Goal: Task Accomplishment & Management: Manage account settings

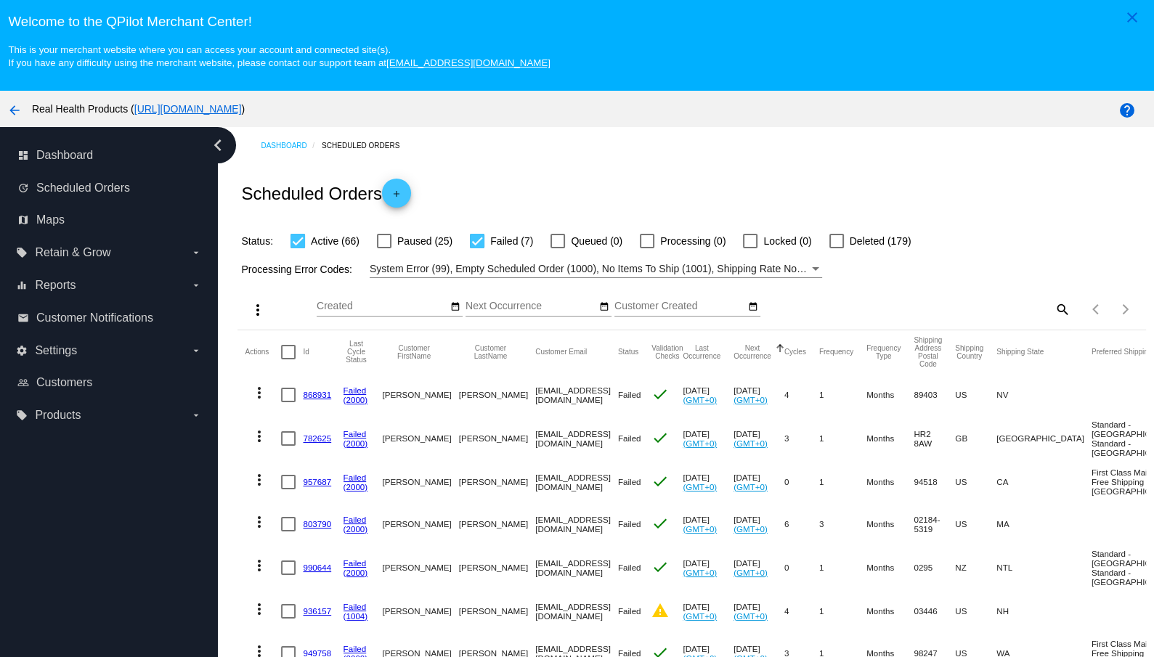
click at [585, 395] on mat-cell "[EMAIL_ADDRESS][DOMAIN_NAME]" at bounding box center [576, 395] width 83 height 42
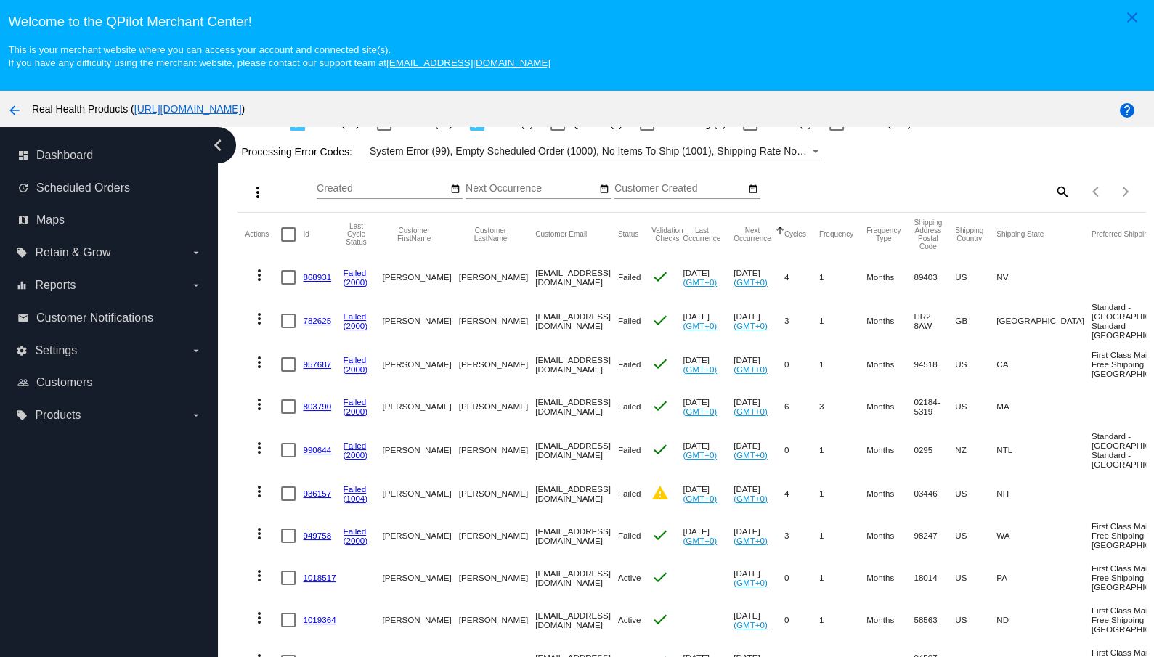
scroll to position [76, 0]
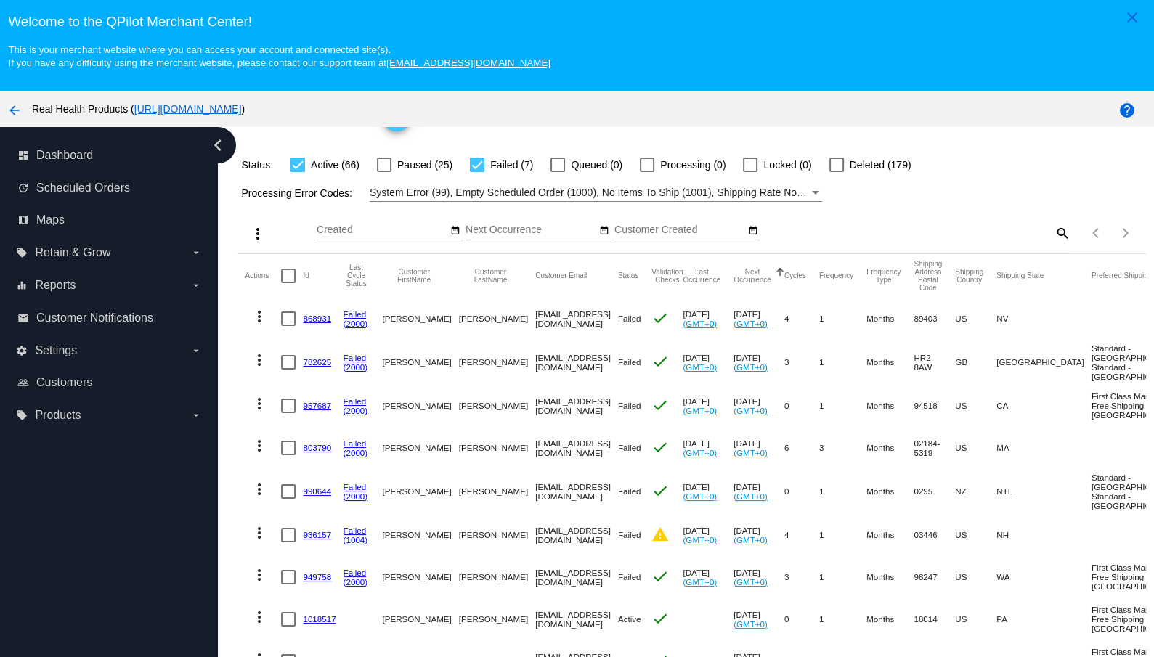
click at [1004, 169] on div "Status: Active (66) Paused (25) Failed (7) Queued (0) Processing (0) Locked (0)…" at bounding box center [691, 160] width 908 height 28
click at [950, 205] on div "more_vert Oct Jan Feb Mar Apr 1" at bounding box center [691, 228] width 908 height 52
click at [285, 327] on mat-cell at bounding box center [292, 319] width 22 height 42
click at [286, 318] on div at bounding box center [288, 319] width 15 height 15
click at [288, 326] on input "checkbox" at bounding box center [288, 326] width 1 height 1
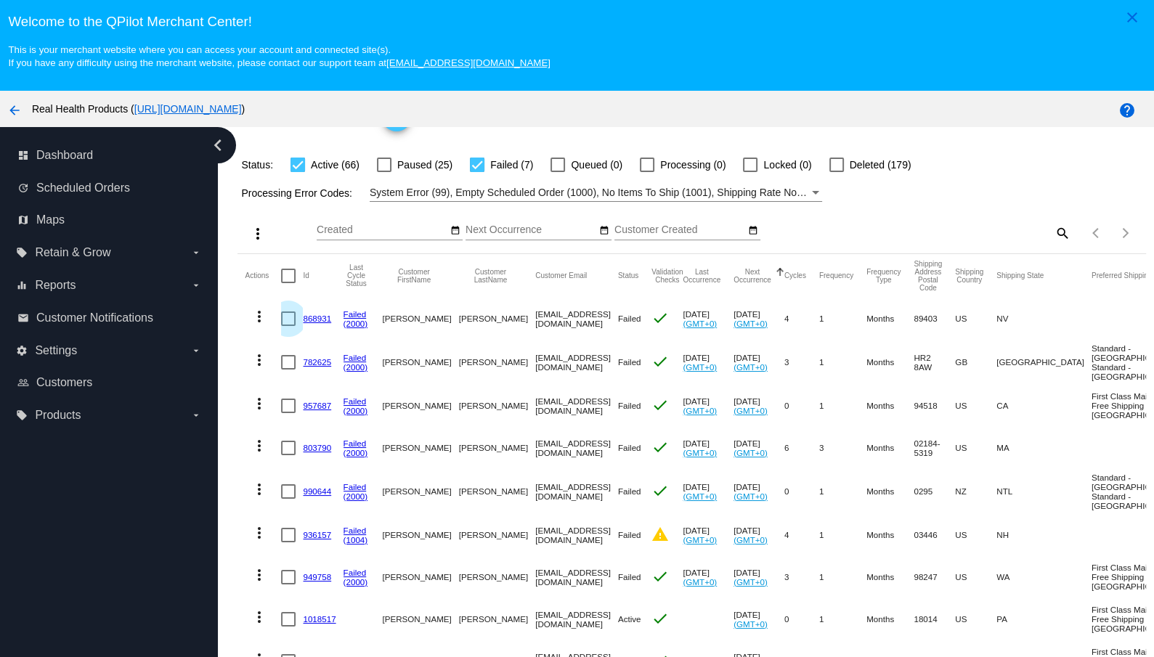
checkbox input "true"
click at [262, 317] on mat-icon "more_vert" at bounding box center [259, 316] width 17 height 17
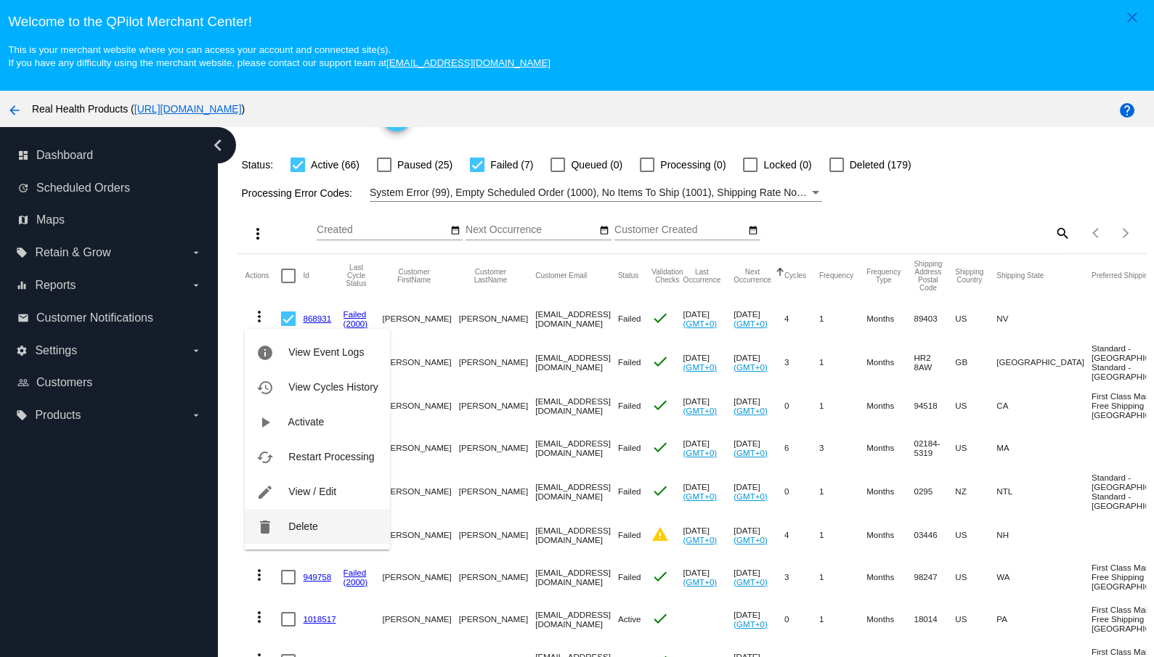
click at [324, 529] on button "delete Delete" at bounding box center [317, 526] width 144 height 35
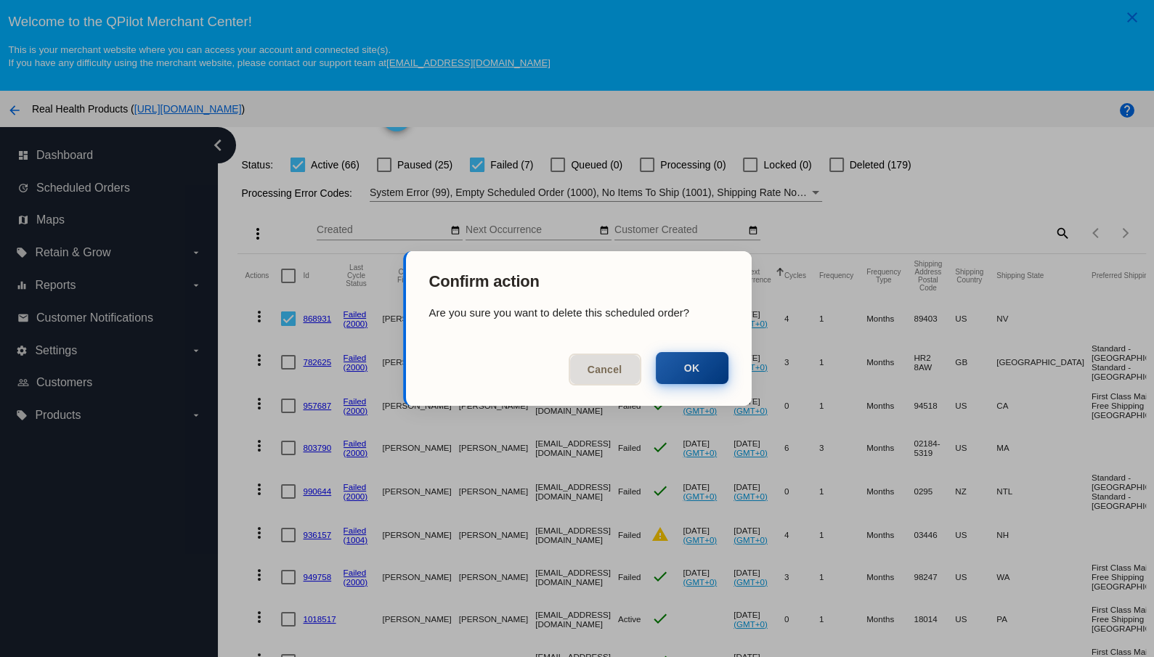
click at [710, 370] on button "OK" at bounding box center [692, 368] width 73 height 32
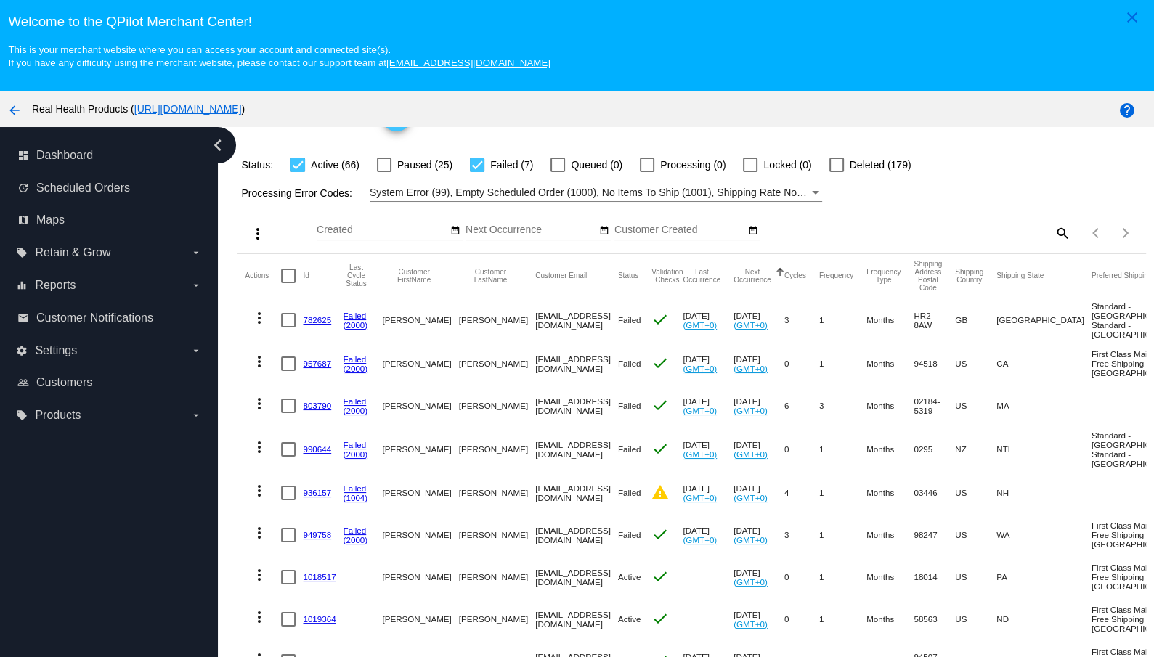
click at [959, 205] on div "more_vert Oct Jan Feb Mar Apr 1" at bounding box center [691, 228] width 908 height 52
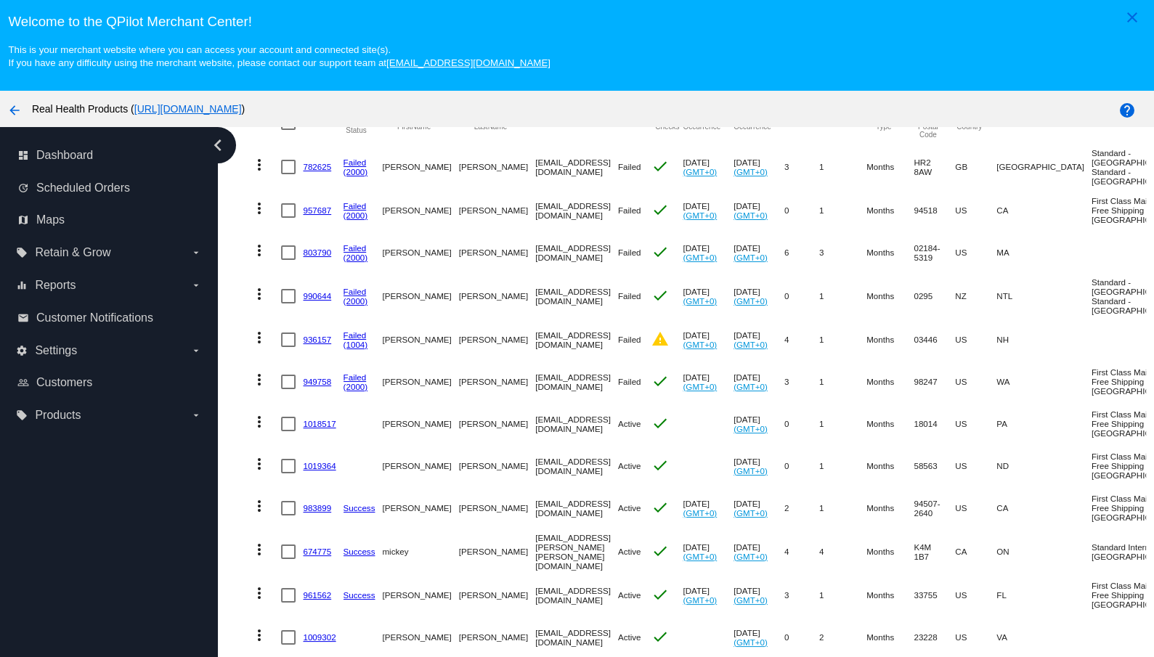
scroll to position [306, 0]
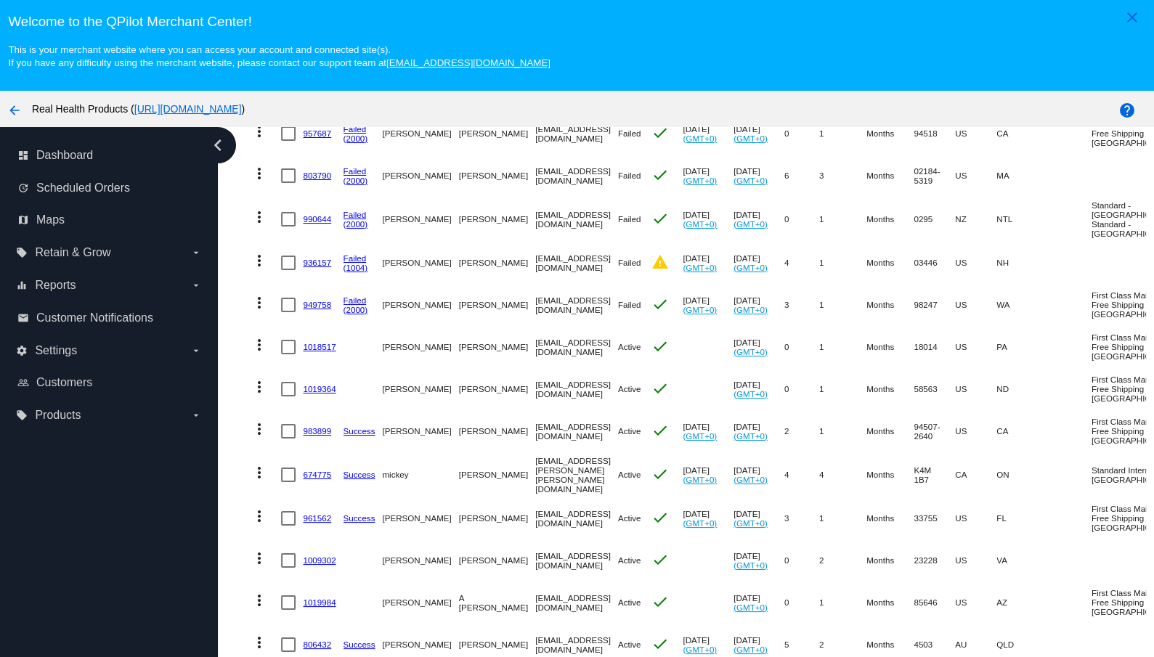
click at [551, 368] on mat-cell "[EMAIL_ADDRESS][DOMAIN_NAME]" at bounding box center [576, 347] width 83 height 42
click at [547, 368] on mat-cell "[EMAIL_ADDRESS][DOMAIN_NAME]" at bounding box center [576, 347] width 83 height 42
drag, startPoint x: 579, startPoint y: 426, endPoint x: 498, endPoint y: 421, distance: 80.8
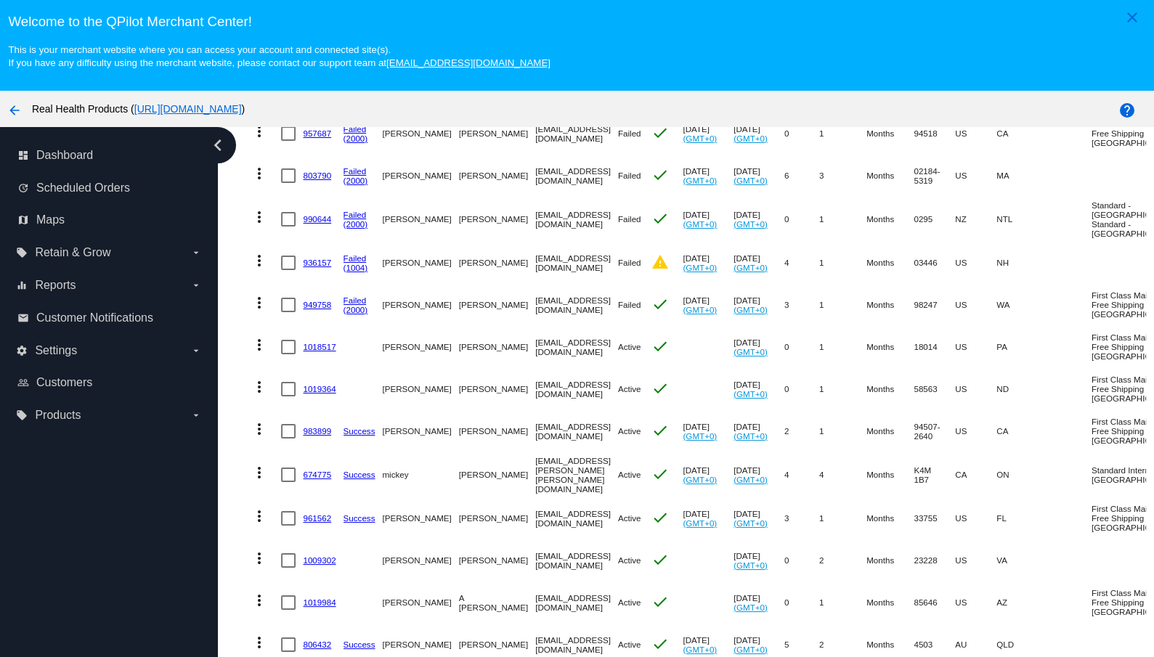
click at [535, 368] on mat-cell "[EMAIL_ADDRESS][DOMAIN_NAME]" at bounding box center [576, 347] width 83 height 42
copy mat-cell "[EMAIL_ADDRESS][DOMAIN_NAME]"
drag, startPoint x: 586, startPoint y: 484, endPoint x: 498, endPoint y: 486, distance: 87.9
click at [535, 410] on mat-cell "[EMAIL_ADDRESS][DOMAIN_NAME]" at bounding box center [576, 389] width 83 height 42
copy mat-cell "[EMAIL_ADDRESS][DOMAIN_NAME]"
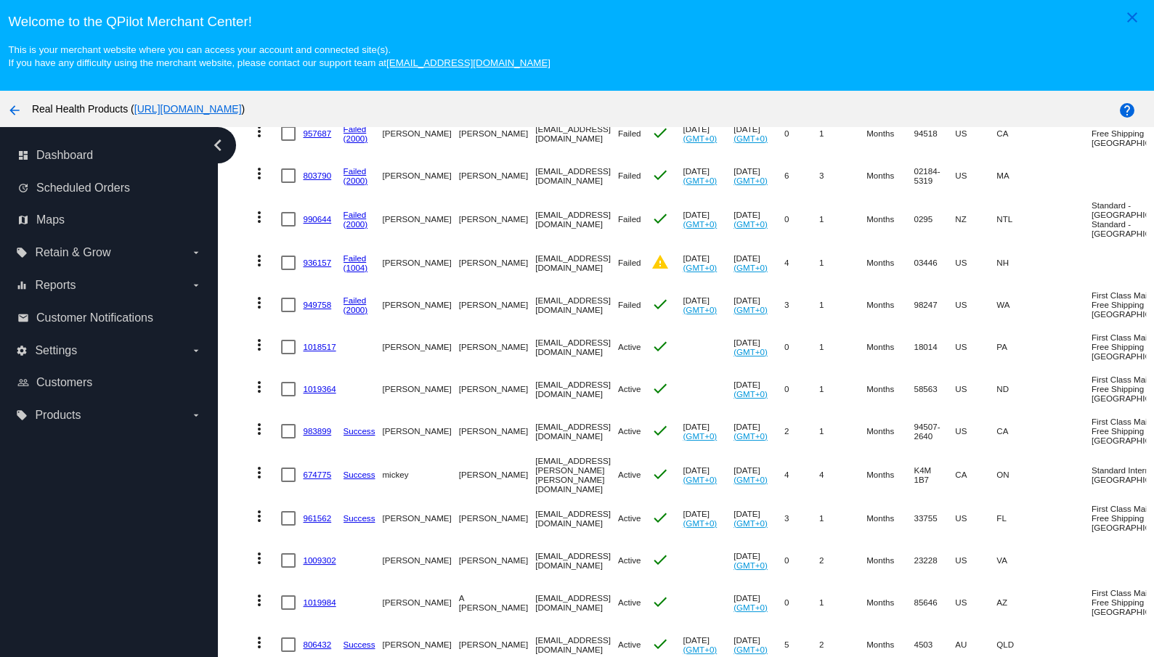
click at [562, 368] on mat-cell "[EMAIL_ADDRESS][DOMAIN_NAME]" at bounding box center [576, 347] width 83 height 42
click at [545, 452] on mat-cell "[EMAIL_ADDRESS][DOMAIN_NAME]" at bounding box center [576, 431] width 83 height 42
click at [543, 452] on mat-cell "[EMAIL_ADDRESS][DOMAIN_NAME]" at bounding box center [576, 431] width 83 height 42
click at [542, 452] on mat-cell "[EMAIL_ADDRESS][DOMAIN_NAME]" at bounding box center [576, 431] width 83 height 42
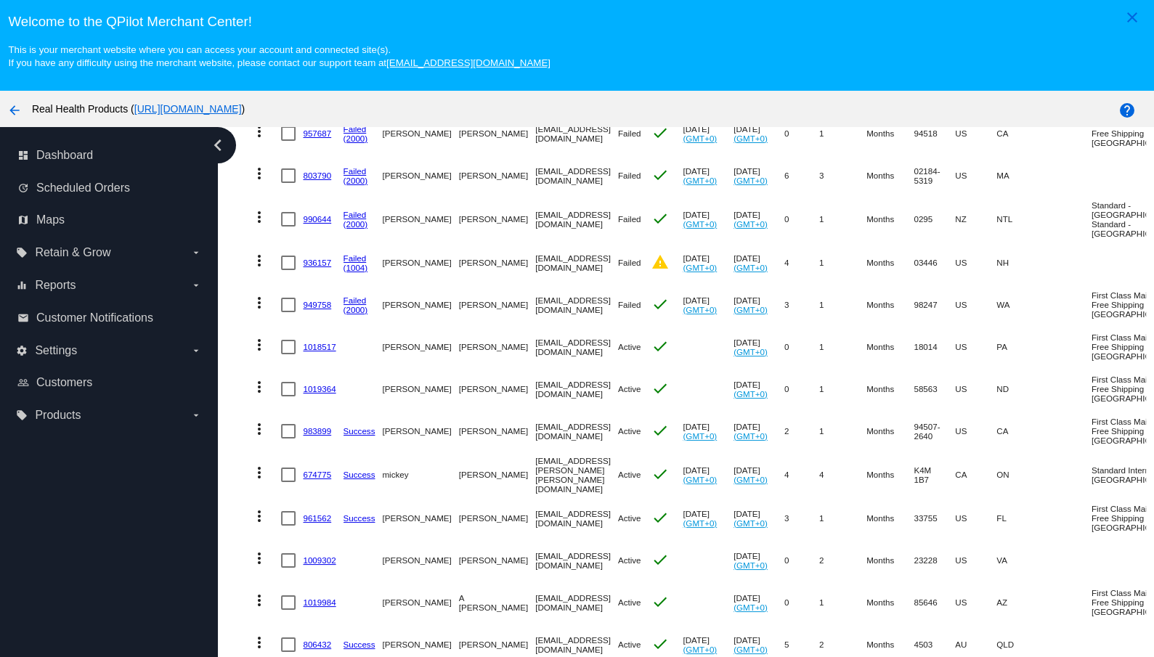
click at [542, 452] on mat-cell "[EMAIL_ADDRESS][DOMAIN_NAME]" at bounding box center [576, 431] width 83 height 42
click at [539, 326] on mat-cell "[EMAIL_ADDRESS][DOMAIN_NAME]" at bounding box center [576, 305] width 83 height 42
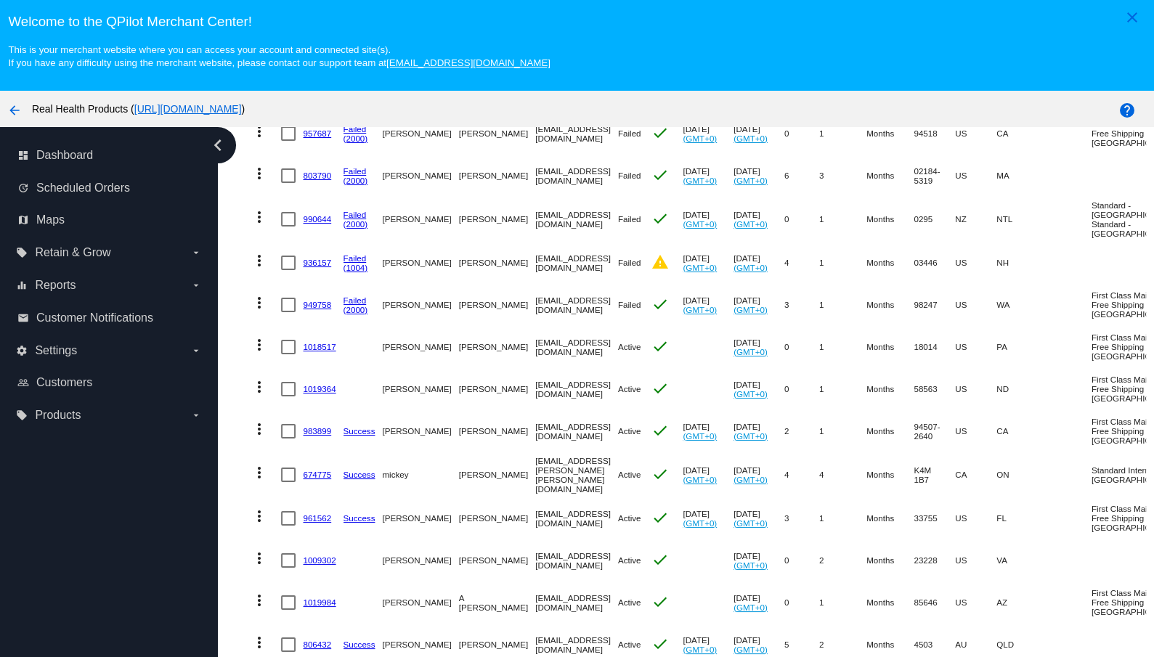
click at [539, 326] on mat-cell "[EMAIL_ADDRESS][DOMAIN_NAME]" at bounding box center [576, 305] width 83 height 42
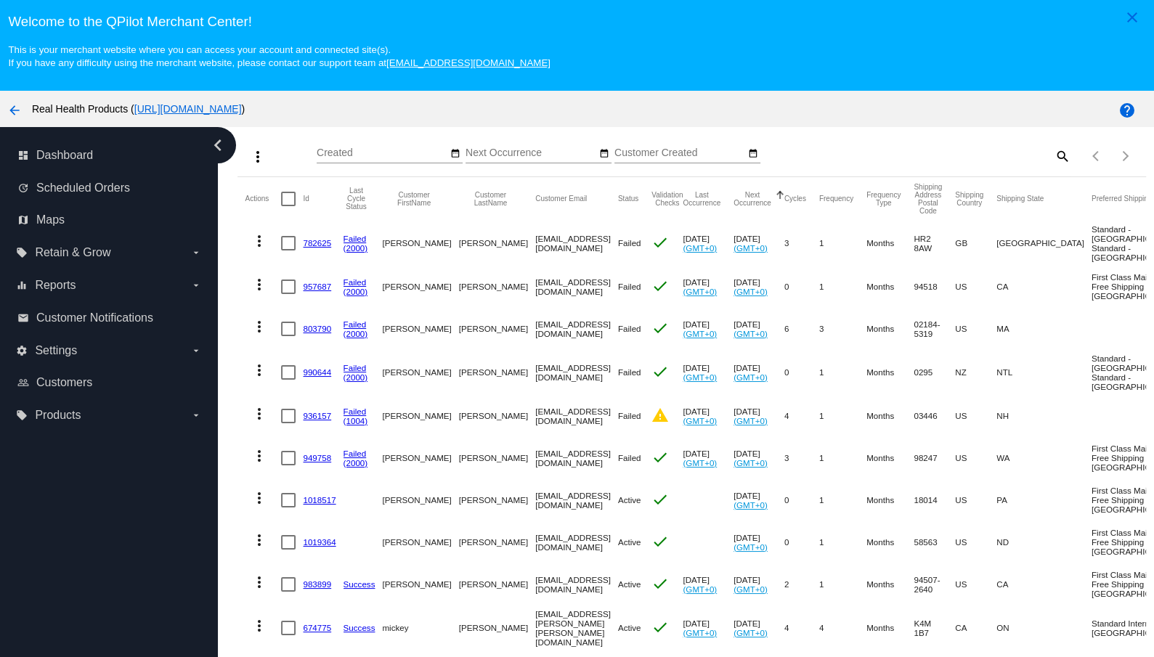
scroll to position [229, 0]
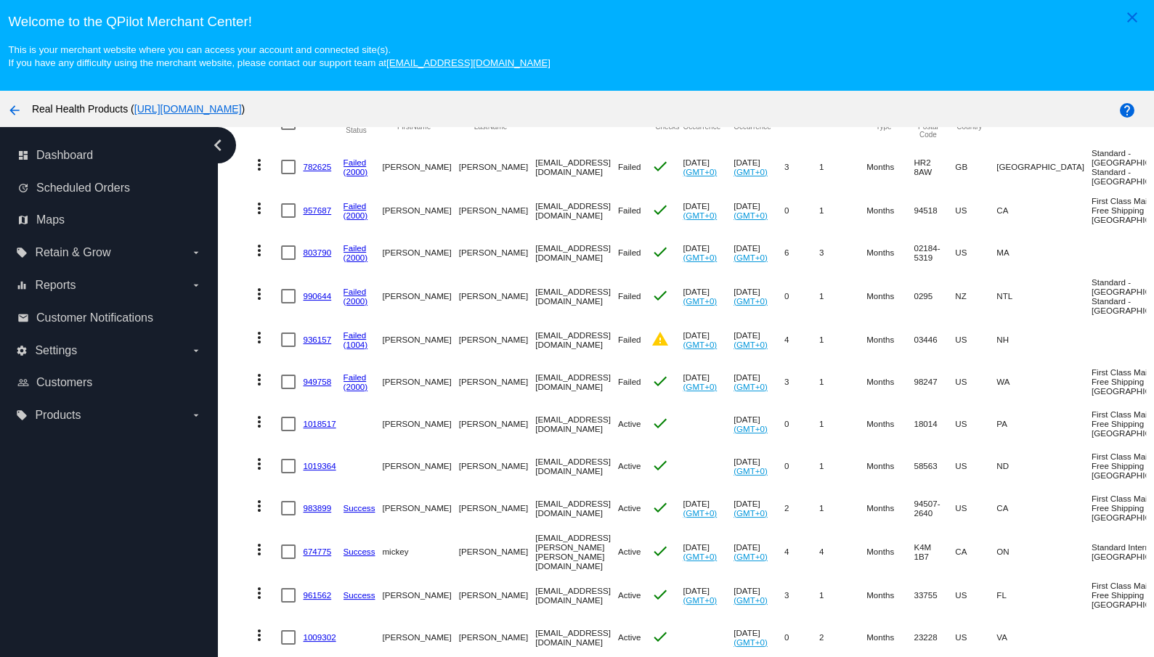
click at [553, 319] on mat-cell "[EMAIL_ADDRESS][DOMAIN_NAME]" at bounding box center [576, 296] width 83 height 45
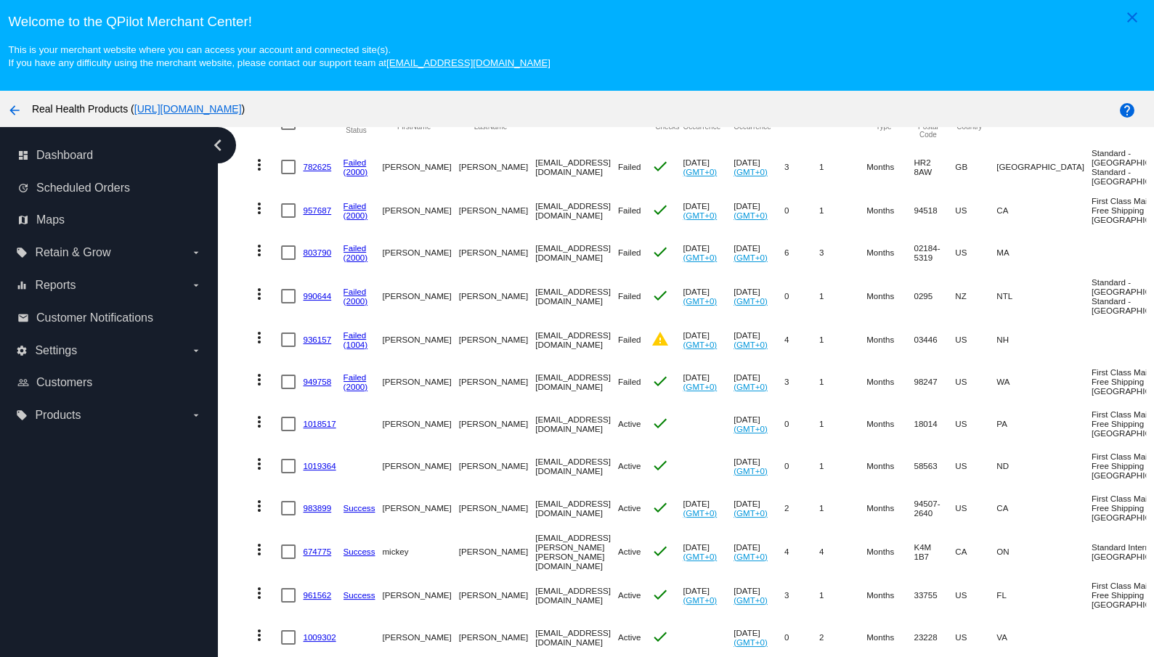
click at [585, 274] on mat-cell "[EMAIL_ADDRESS][DOMAIN_NAME]" at bounding box center [576, 253] width 83 height 42
